Goal: Task Accomplishment & Management: Use online tool/utility

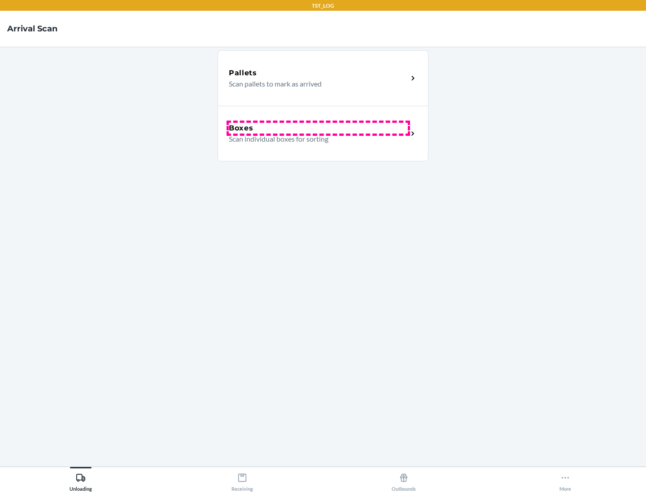
click at [318, 128] on div "Boxes" at bounding box center [318, 128] width 179 height 11
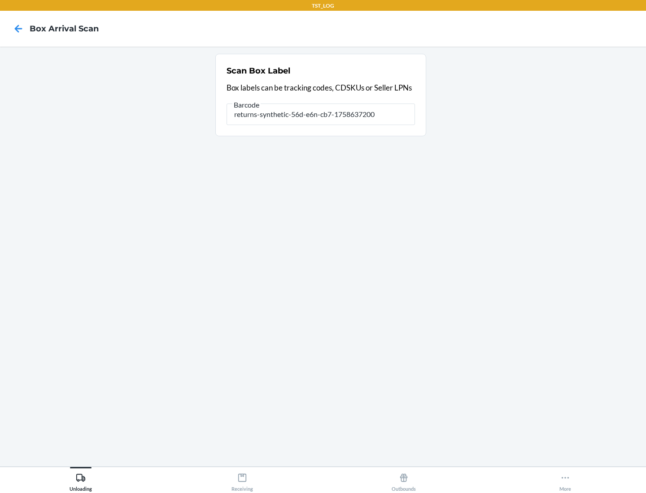
type input "returns-synthetic-56d-e6n-cb7-1758637200"
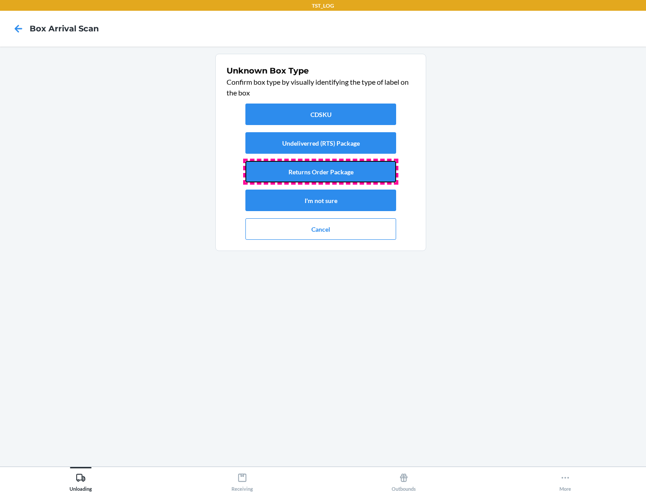
click at [321, 172] on button "Returns Order Package" at bounding box center [320, 172] width 151 height 22
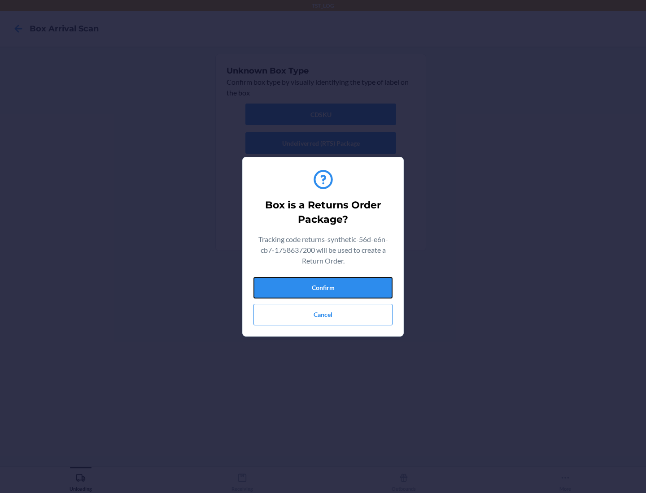
click at [323, 287] on button "Confirm" at bounding box center [322, 288] width 139 height 22
